Goal: Task Accomplishment & Management: Complete application form

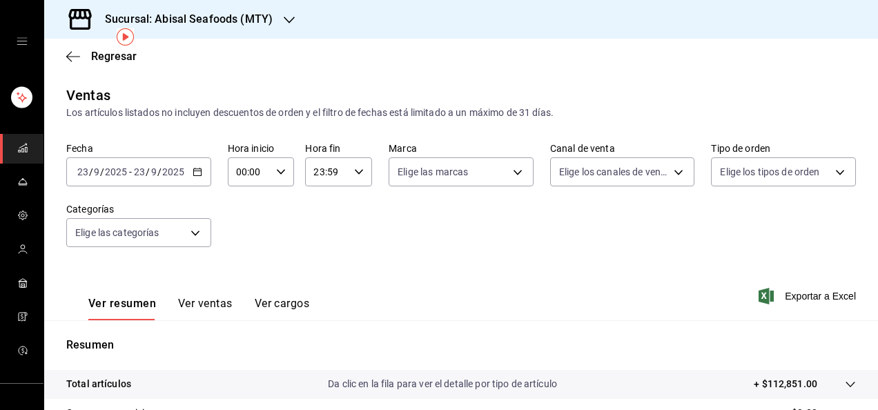
scroll to position [58, 0]
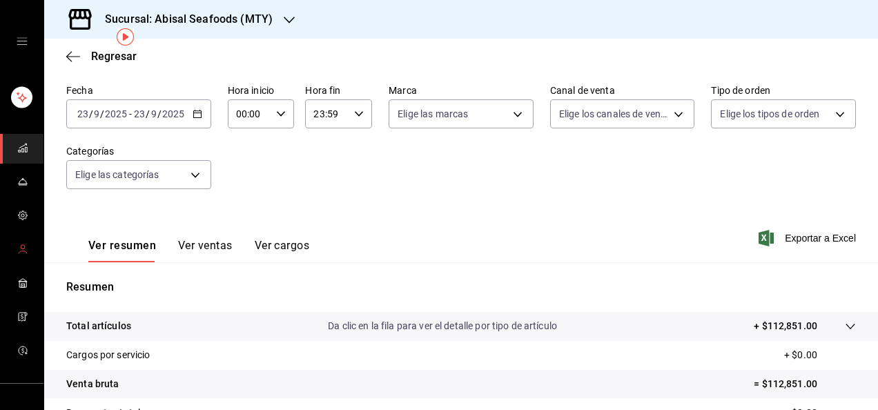
click at [18, 251] on icon "mailbox folders" at bounding box center [22, 249] width 11 height 11
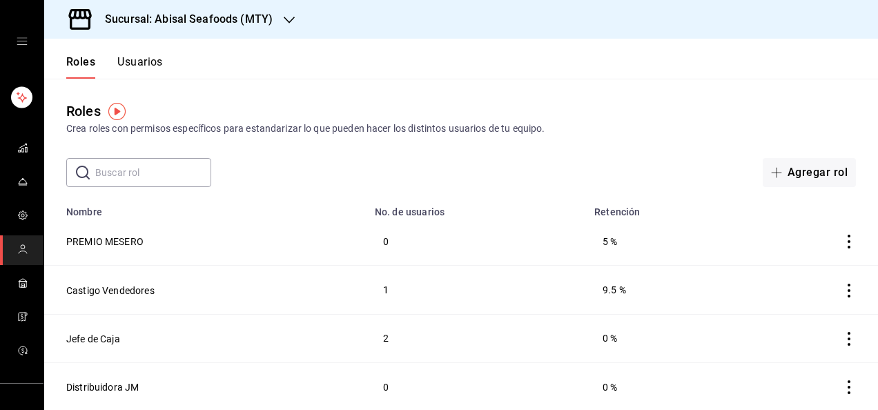
click at [147, 64] on button "Usuarios" at bounding box center [140, 66] width 46 height 23
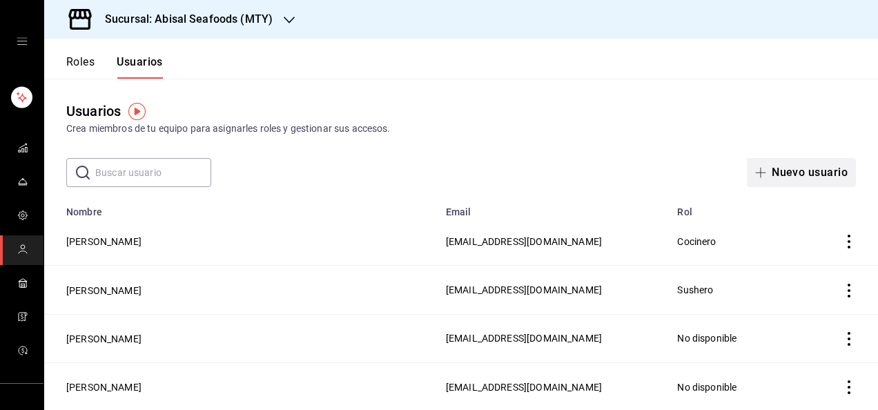
click at [784, 174] on button "Nuevo usuario" at bounding box center [801, 172] width 109 height 29
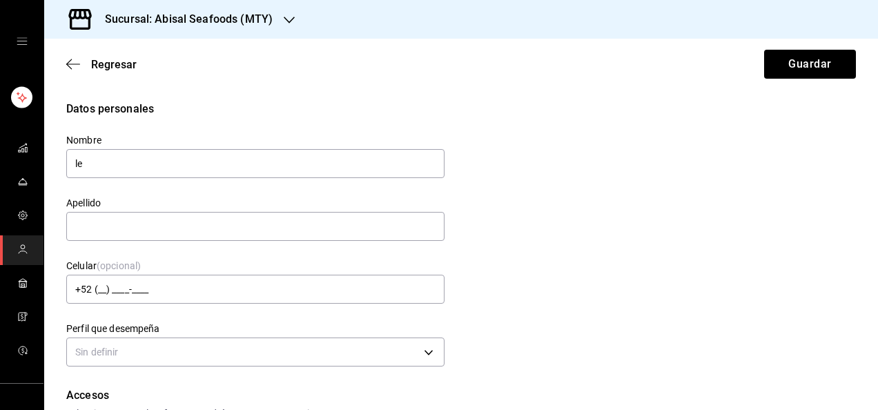
type input "l"
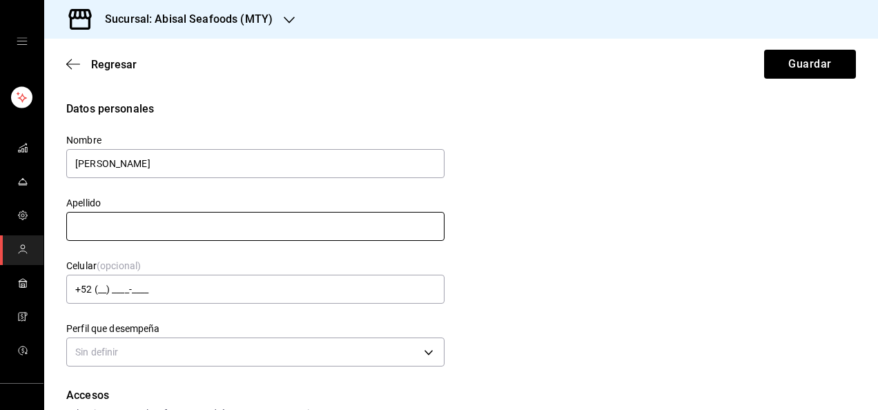
type input "[PERSON_NAME]"
click at [326, 231] on input "text" at bounding box center [255, 226] width 378 height 29
type input "[PERSON_NAME]"
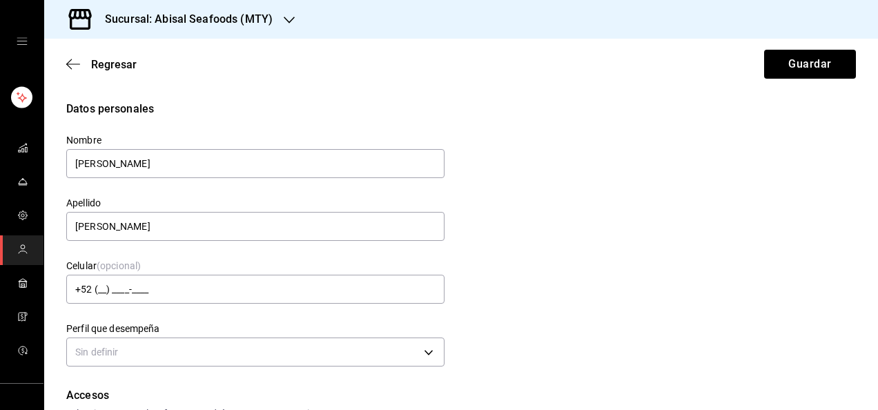
click at [468, 231] on div "Datos personales Nombre [PERSON_NAME] Apellido [PERSON_NAME] Celular (opcional)…" at bounding box center [461, 236] width 790 height 270
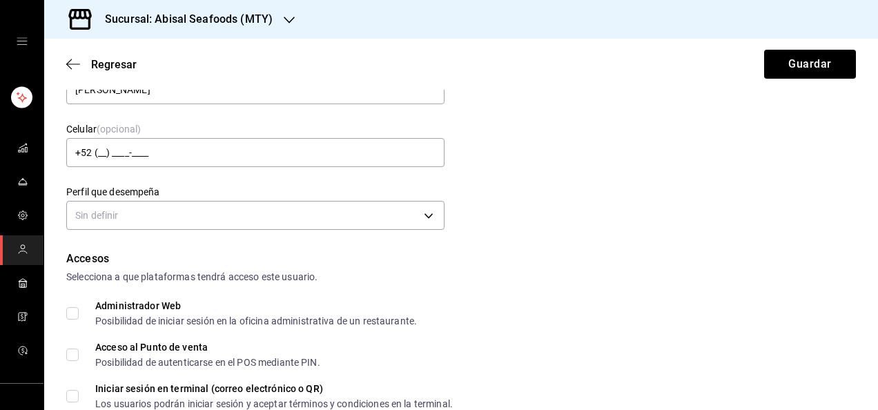
scroll to position [138, 0]
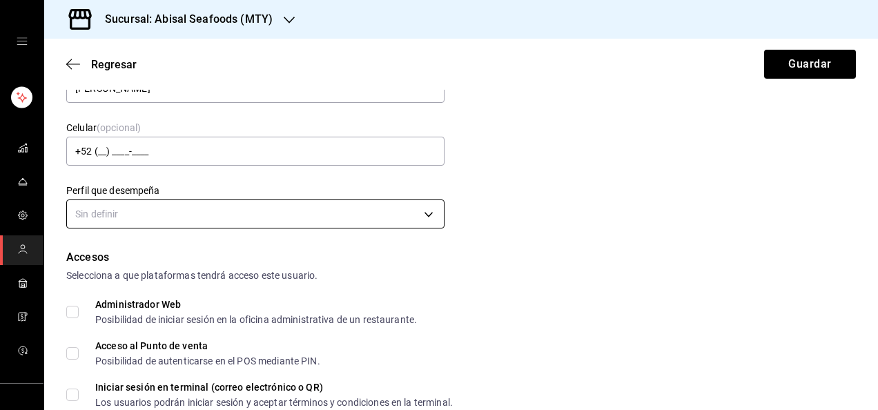
drag, startPoint x: 468, startPoint y: 231, endPoint x: 413, endPoint y: 222, distance: 56.0
click at [413, 222] on div "Datos personales Nombre [PERSON_NAME] Apellido [PERSON_NAME] Celular (opcional)…" at bounding box center [461, 98] width 790 height 270
click at [411, 221] on body "Sucursal: Abisal Seafoods (MTY) Regresar Guardar Datos personales Nombre [PERSO…" at bounding box center [439, 205] width 878 height 410
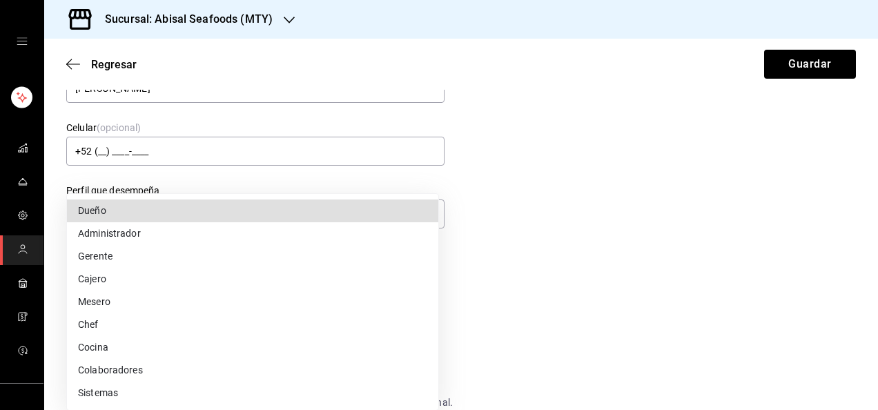
click at [183, 347] on li "Cocina" at bounding box center [252, 347] width 371 height 23
type input "KITCHEN"
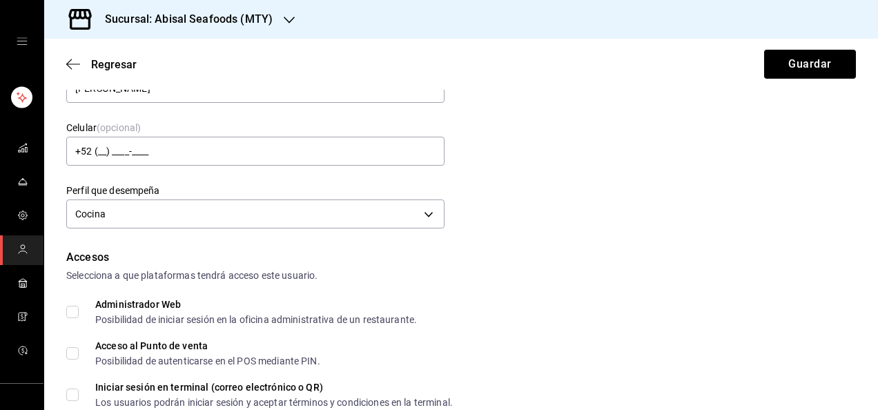
click at [554, 265] on div "Accesos" at bounding box center [461, 257] width 790 height 17
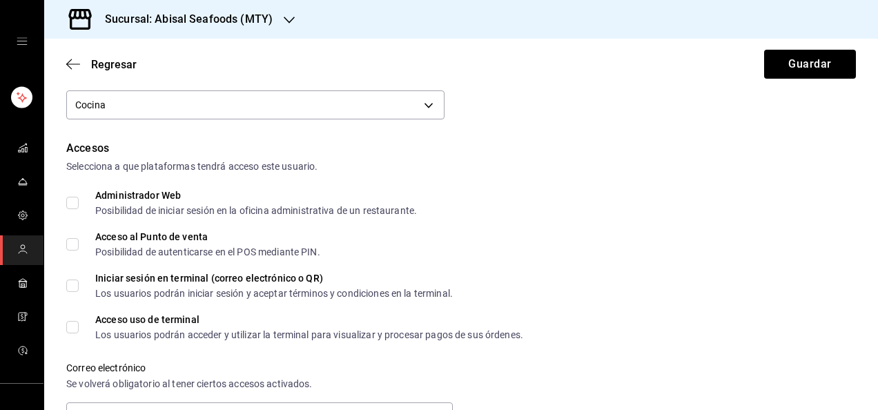
scroll to position [249, 0]
click at [73, 242] on input "Acceso al Punto de venta Posibilidad de autenticarse en el POS mediante PIN." at bounding box center [72, 243] width 12 height 12
checkbox input "true"
click at [566, 203] on div "Administrador Web Posibilidad de iniciar sesión en la oficina administrativa de…" at bounding box center [461, 201] width 790 height 25
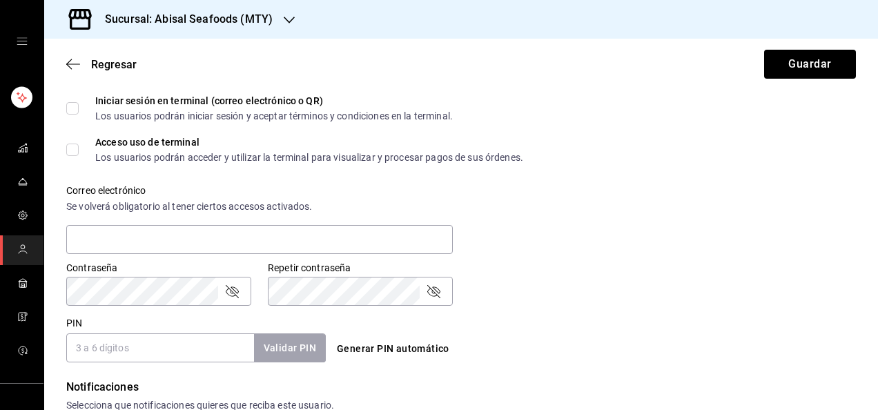
scroll to position [442, 0]
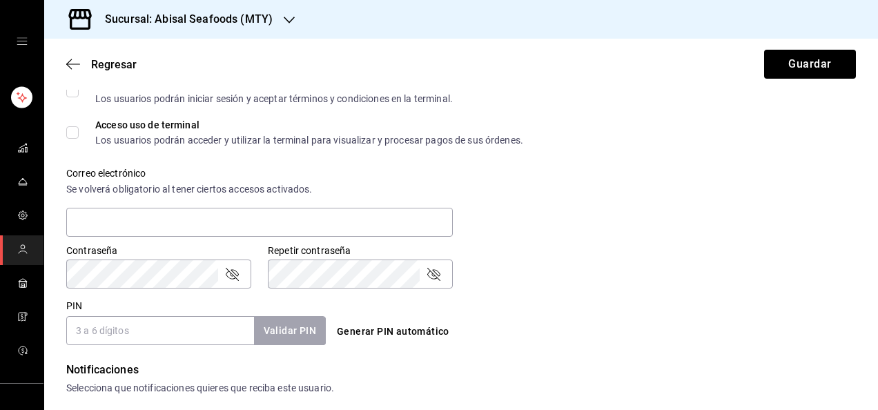
click at [140, 337] on input "PIN" at bounding box center [160, 330] width 188 height 29
type input "3816"
click at [268, 327] on button "Validar PIN" at bounding box center [289, 331] width 73 height 30
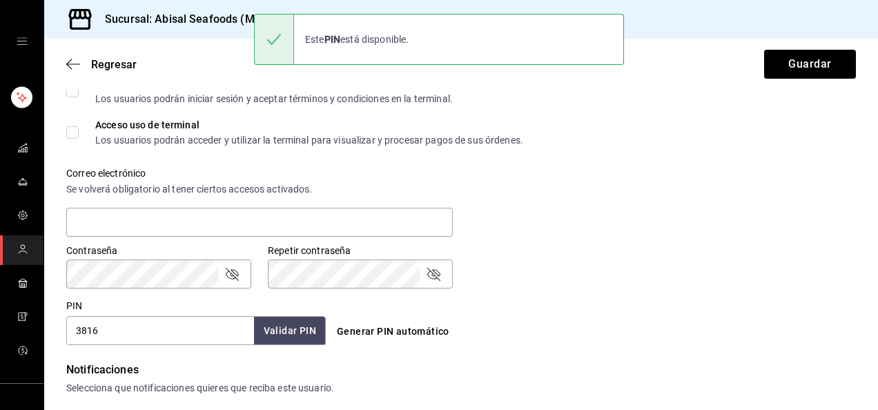
click at [614, 303] on div "PIN 3816 Validar PIN ​ Generar PIN automático" at bounding box center [458, 319] width 795 height 51
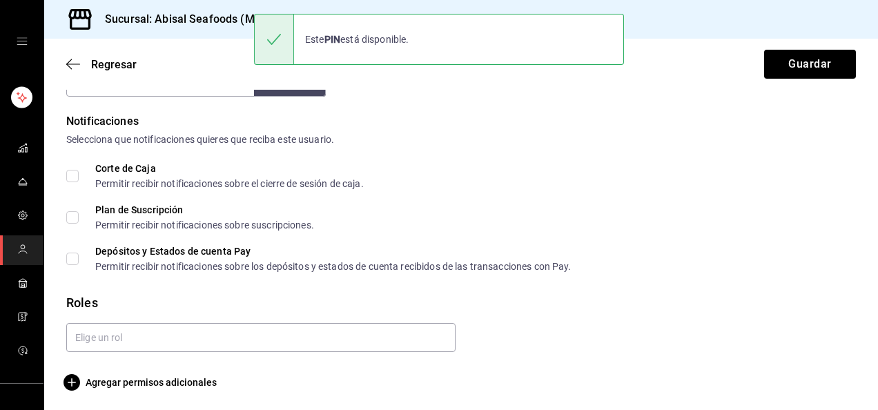
scroll to position [693, 0]
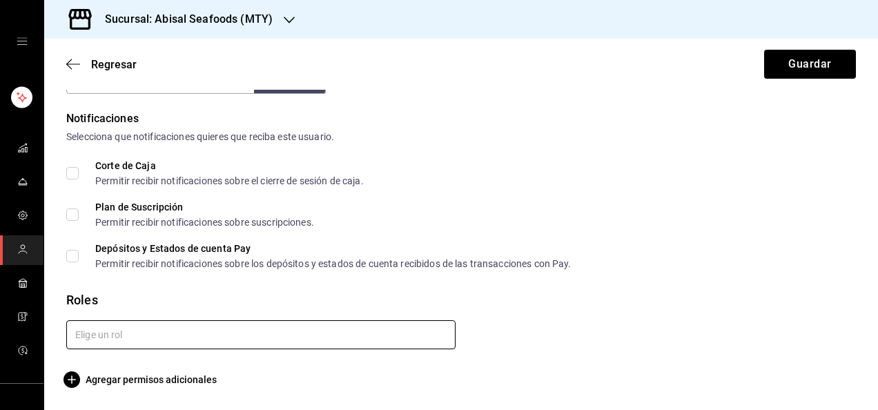
click at [169, 329] on input "text" at bounding box center [260, 334] width 389 height 29
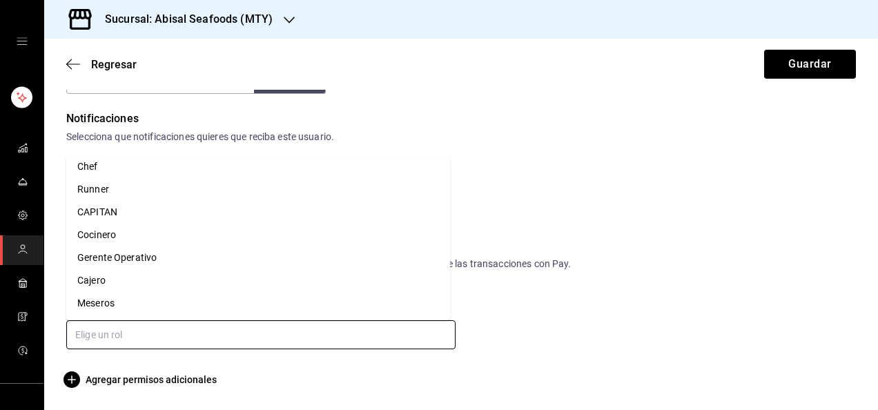
scroll to position [249, 0]
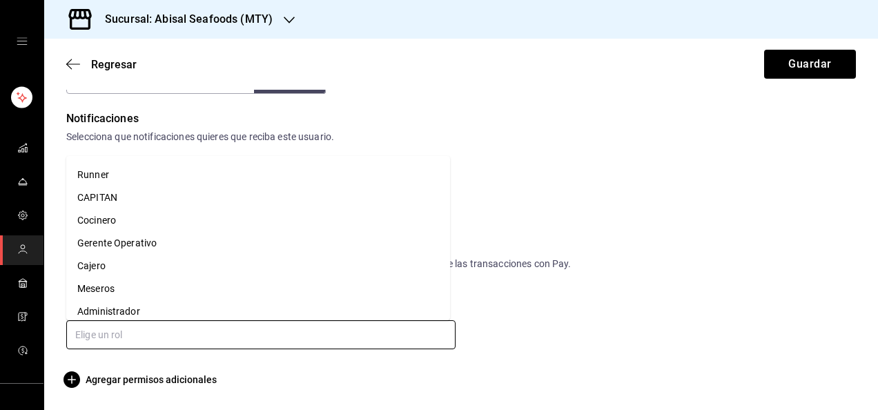
click at [262, 222] on li "Cocinero" at bounding box center [258, 220] width 384 height 23
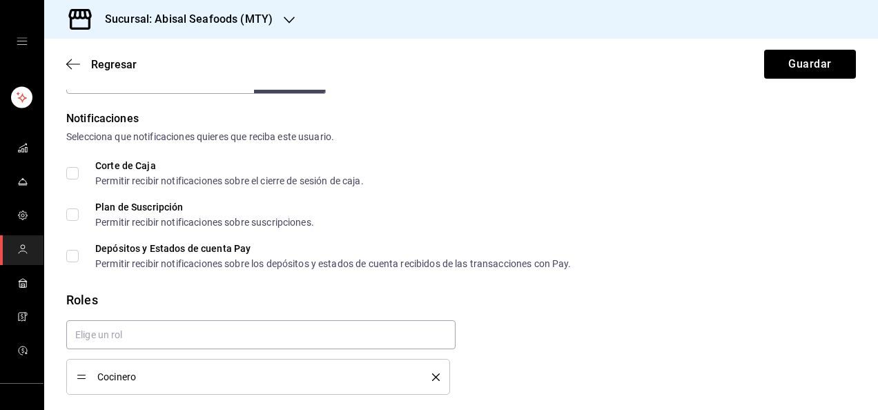
click at [654, 200] on div "Corte de Caja Permitir recibir notificaciones sobre el cierre de sesión de caja…" at bounding box center [461, 215] width 790 height 108
click at [773, 55] on button "Guardar" at bounding box center [810, 64] width 92 height 29
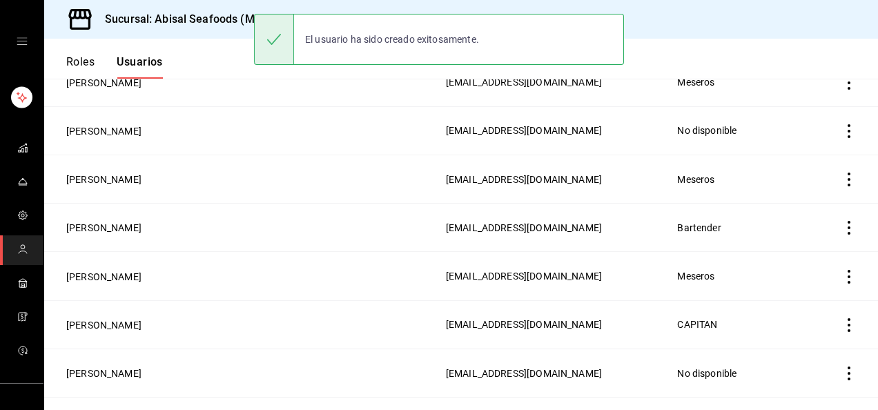
scroll to position [741, 0]
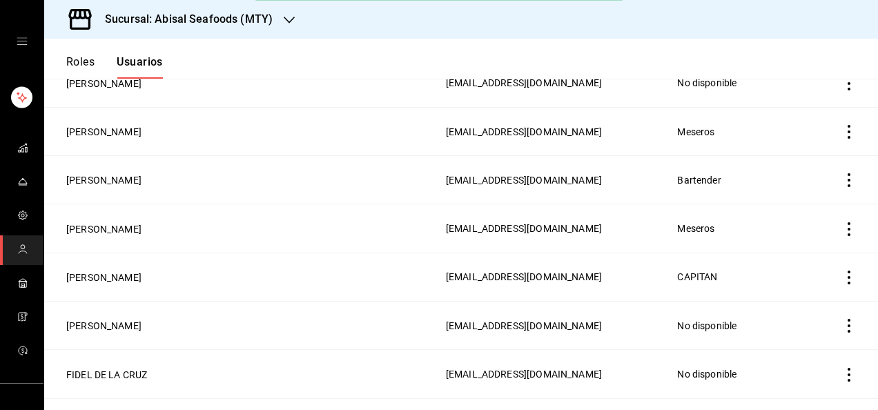
click at [438, 145] on td "[EMAIL_ADDRESS][DOMAIN_NAME]" at bounding box center [554, 131] width 232 height 48
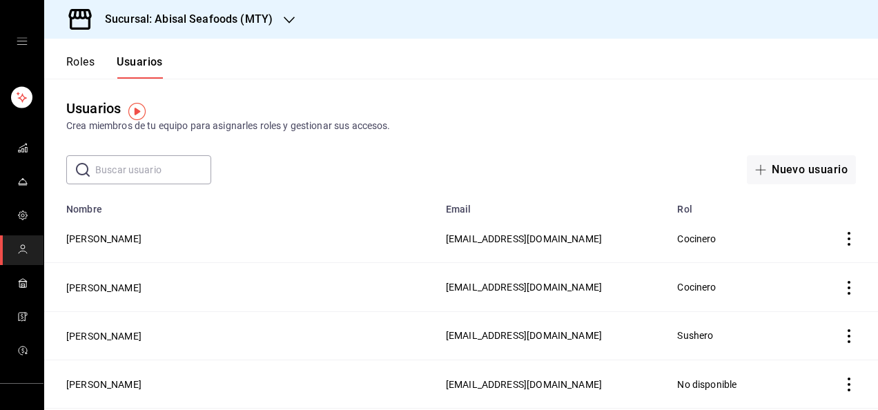
scroll to position [0, 0]
